Goal: Task Accomplishment & Management: Manage account settings

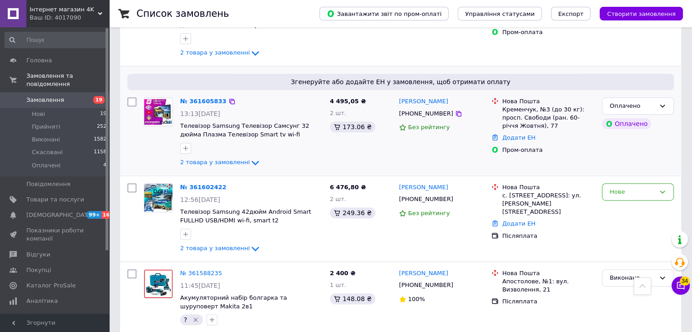
scroll to position [273, 0]
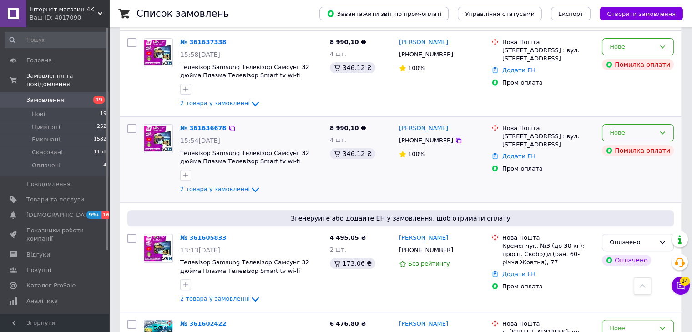
click at [669, 130] on div "Нове" at bounding box center [638, 133] width 72 height 18
click at [639, 179] on li "Скасовано" at bounding box center [637, 185] width 71 height 17
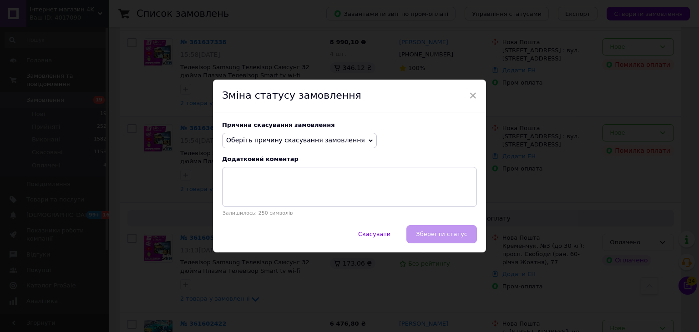
click at [342, 141] on span "Оберіть причину скасування замовлення" at bounding box center [295, 139] width 139 height 7
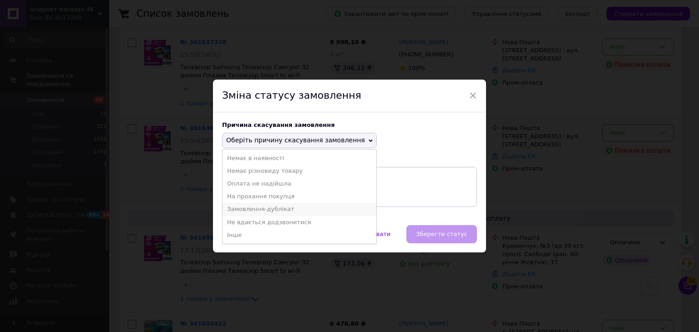
click at [304, 208] on li "Замовлення-дублікат" at bounding box center [299, 209] width 154 height 13
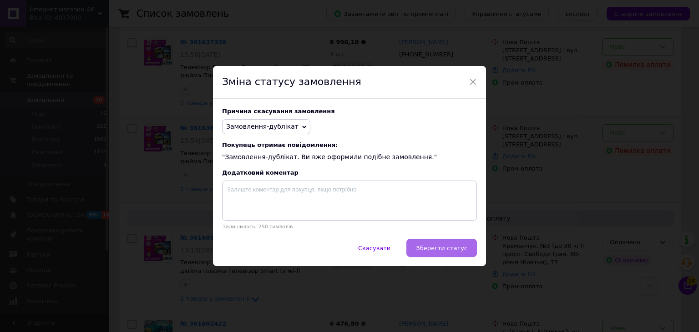
click at [427, 249] on span "Зберегти статус" at bounding box center [441, 248] width 51 height 7
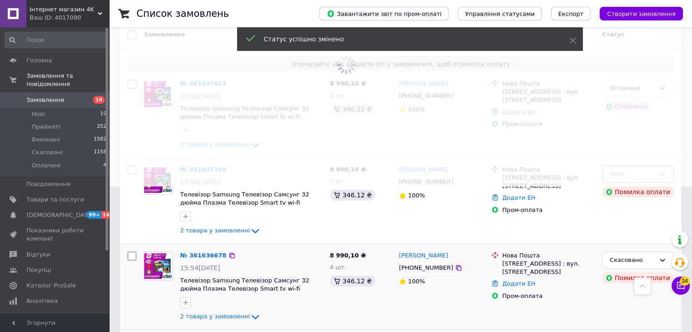
scroll to position [91, 0]
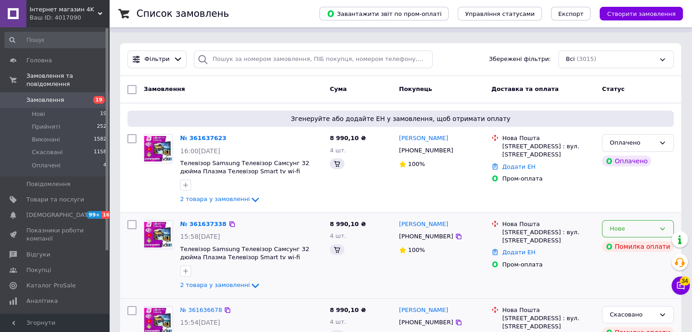
click at [665, 225] on icon at bounding box center [662, 228] width 7 height 7
click at [612, 277] on li "Скасовано" at bounding box center [637, 281] width 71 height 17
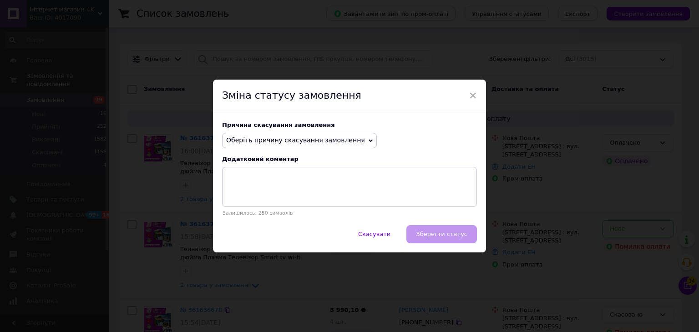
click at [265, 143] on span "Оберіть причину скасування замовлення" at bounding box center [295, 139] width 139 height 7
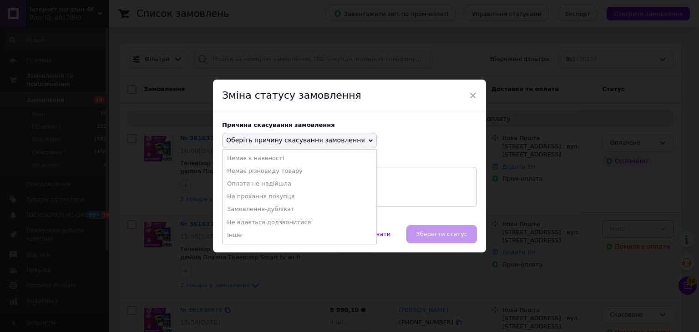
drag, startPoint x: 293, startPoint y: 209, endPoint x: 319, endPoint y: 217, distance: 27.2
click at [293, 209] on li "Замовлення-дублікат" at bounding box center [299, 209] width 154 height 13
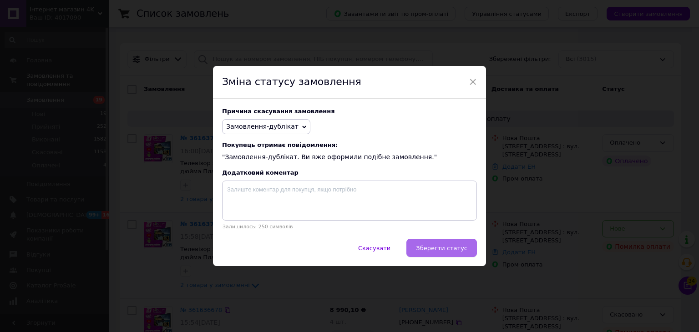
click at [469, 248] on button "Зберегти статус" at bounding box center [441, 248] width 70 height 18
